Goal: Information Seeking & Learning: Find contact information

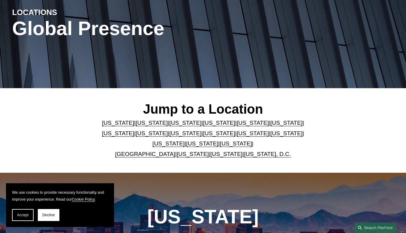
scroll to position [72, 0]
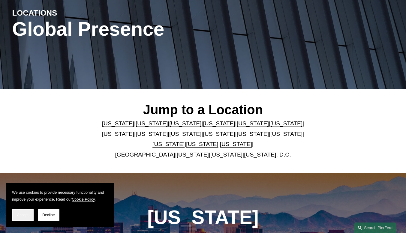
click at [20, 218] on button "Accept" at bounding box center [23, 215] width 22 height 12
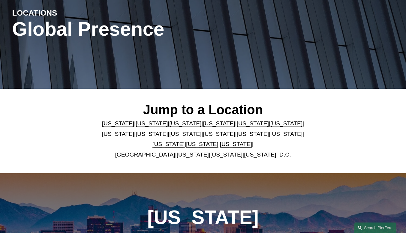
click at [146, 156] on link "[GEOGRAPHIC_DATA]" at bounding box center [145, 155] width 60 height 6
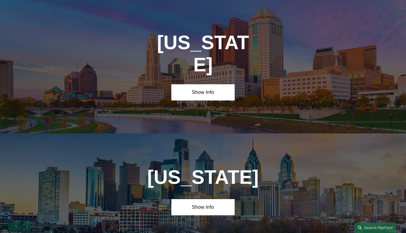
scroll to position [1989, 0]
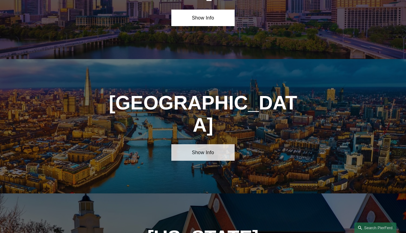
click at [200, 144] on link "Show Info" at bounding box center [203, 152] width 64 height 17
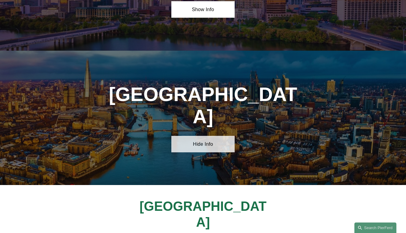
scroll to position [2000, 0]
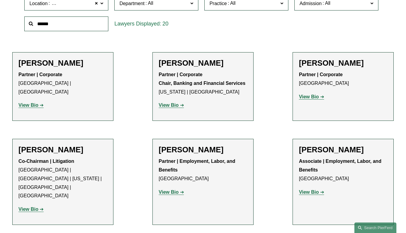
scroll to position [199, 0]
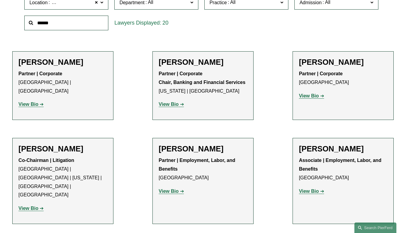
click at [203, 177] on p "Partner | Employment, Labor, and Benefits [GEOGRAPHIC_DATA]" at bounding box center [203, 169] width 89 height 26
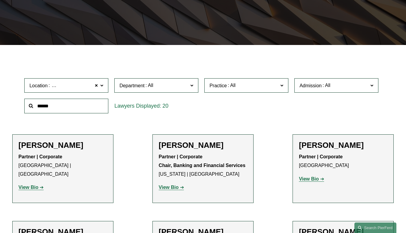
scroll to position [115, 0]
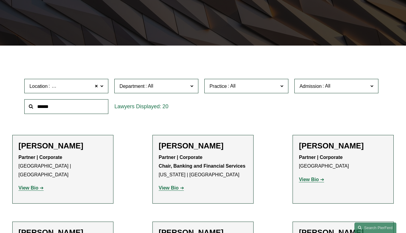
click at [283, 86] on span at bounding box center [281, 86] width 3 height 8
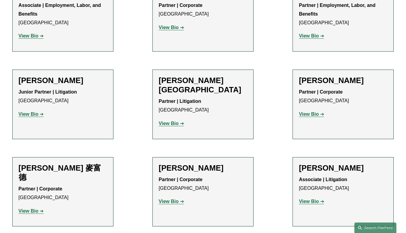
scroll to position [459, 0]
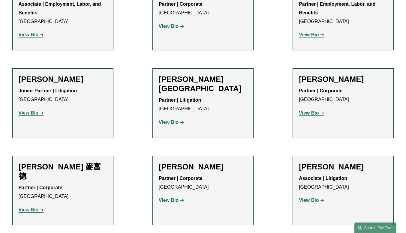
click at [173, 120] on strong "View Bio" at bounding box center [169, 122] width 20 height 5
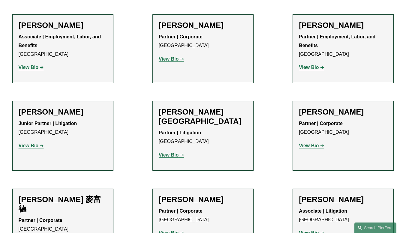
scroll to position [426, 0]
click at [32, 143] on strong "View Bio" at bounding box center [29, 145] width 20 height 5
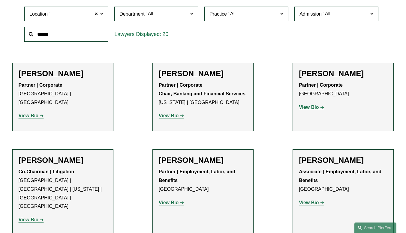
scroll to position [187, 0]
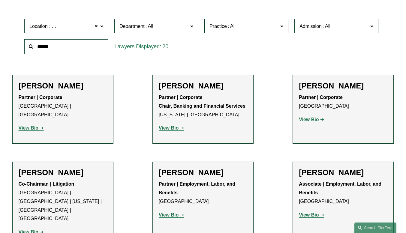
scroll to position [176, 0]
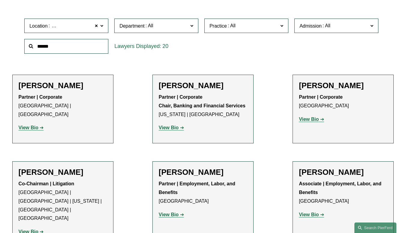
click at [283, 28] on span at bounding box center [281, 26] width 3 height 8
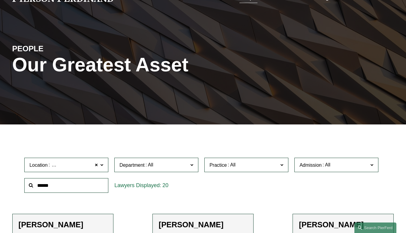
scroll to position [0, 0]
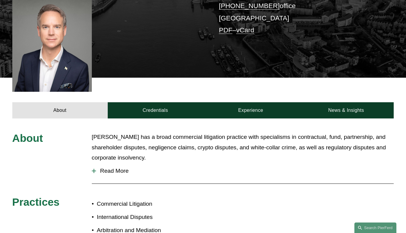
scroll to position [158, 0]
